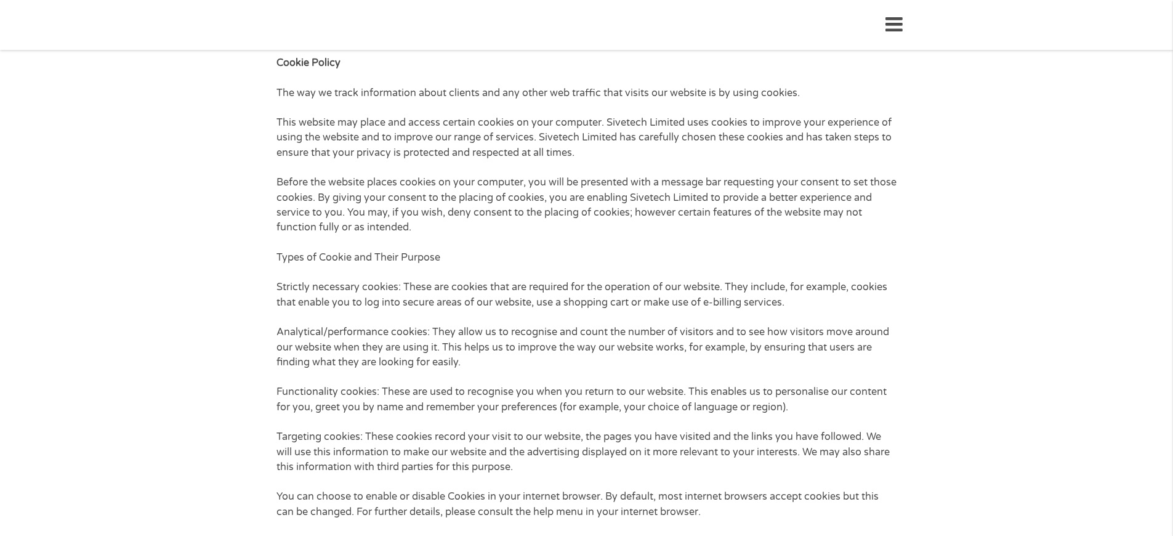
scroll to position [392, 0]
